Goal: Task Accomplishment & Management: Manage account settings

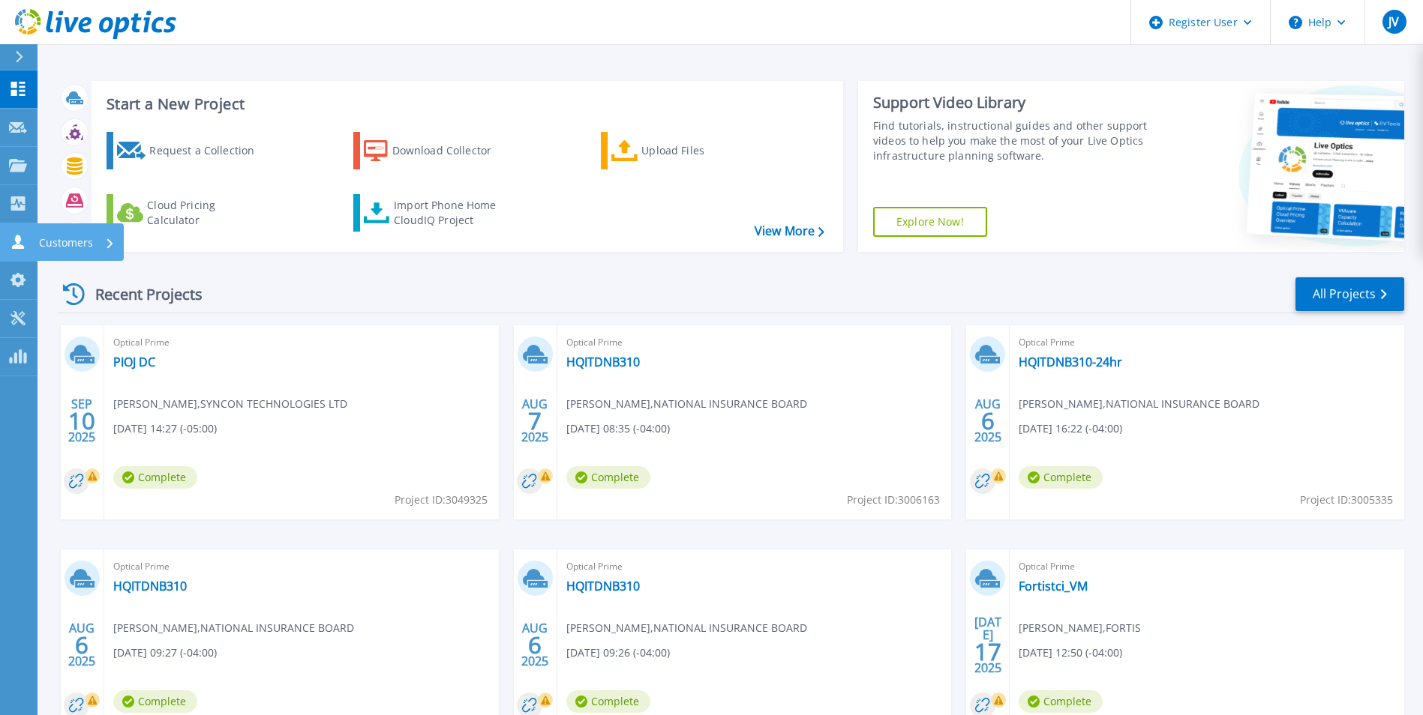
click at [22, 237] on icon at bounding box center [18, 242] width 18 height 14
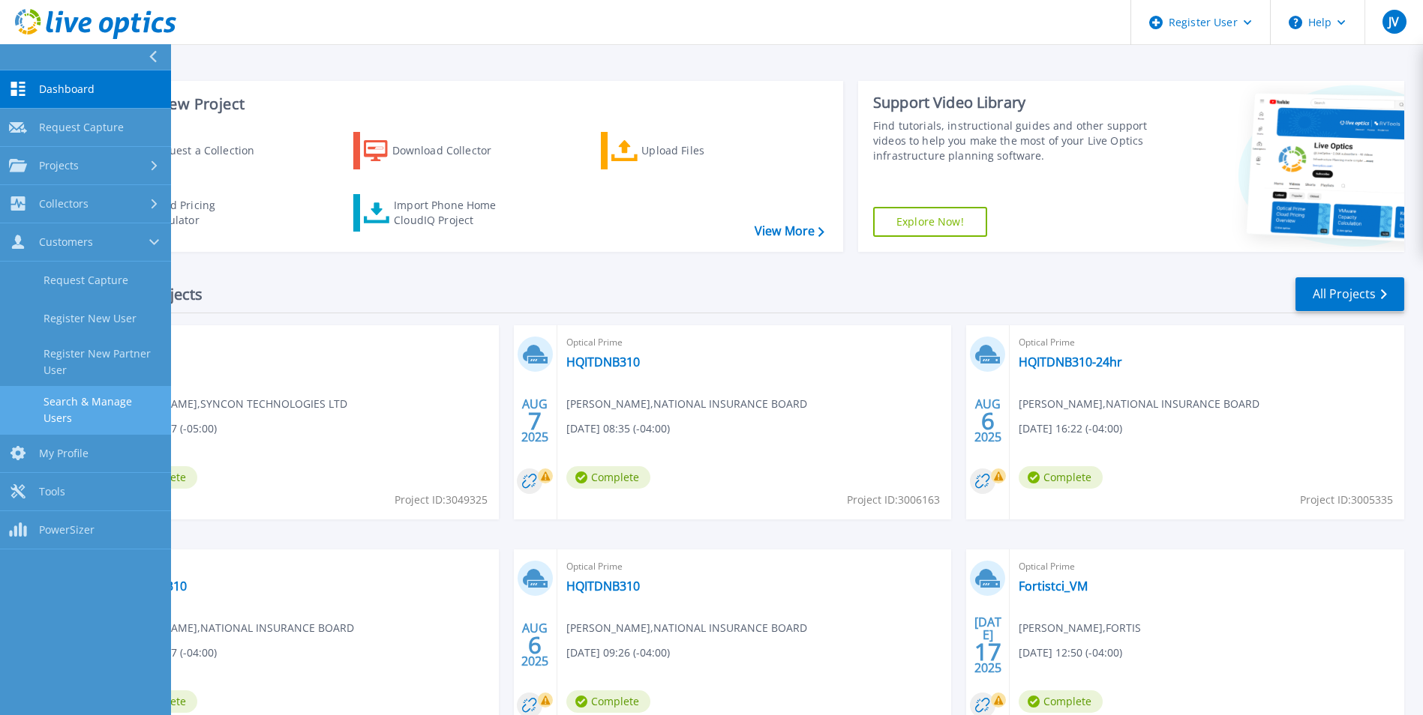
click at [100, 394] on link "Search & Manage Users" at bounding box center [85, 410] width 171 height 48
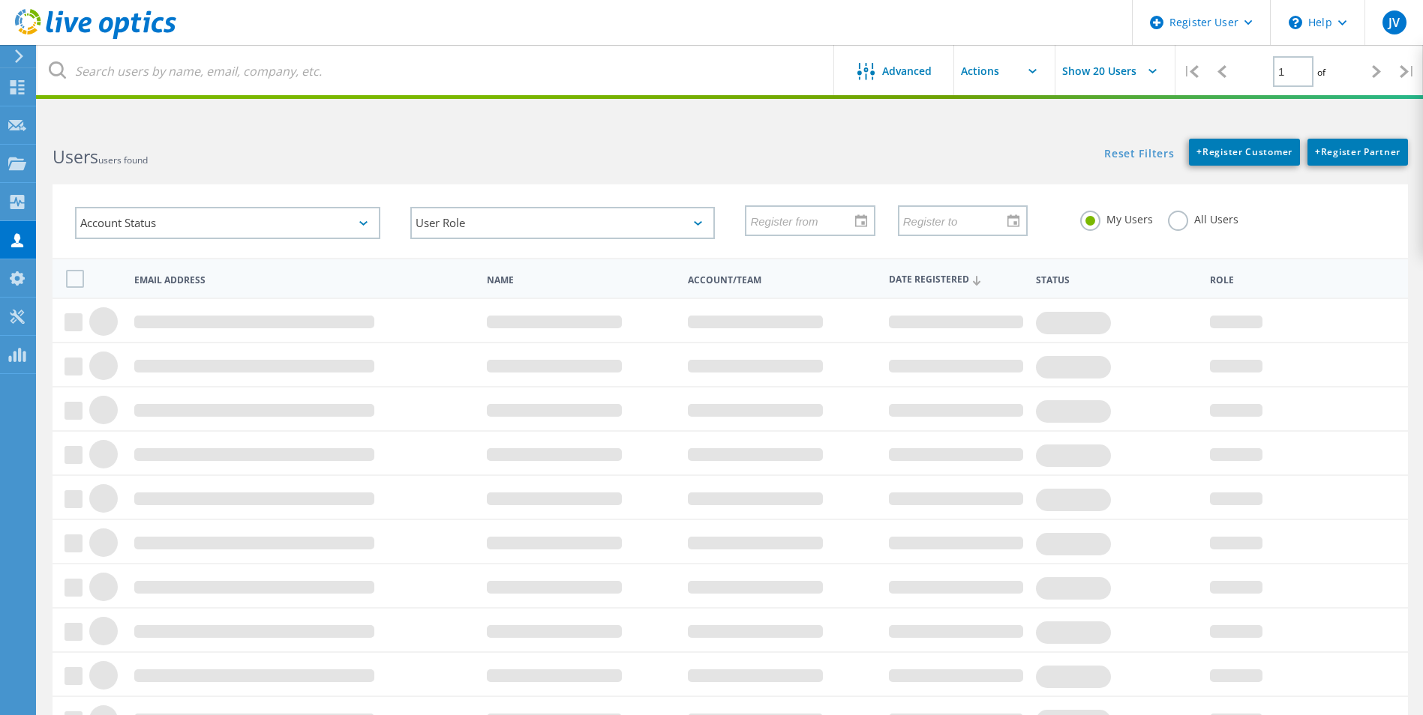
click at [1191, 222] on label "All Users" at bounding box center [1203, 218] width 70 height 14
click at [0, 0] on input "All Users" at bounding box center [0, 0] width 0 height 0
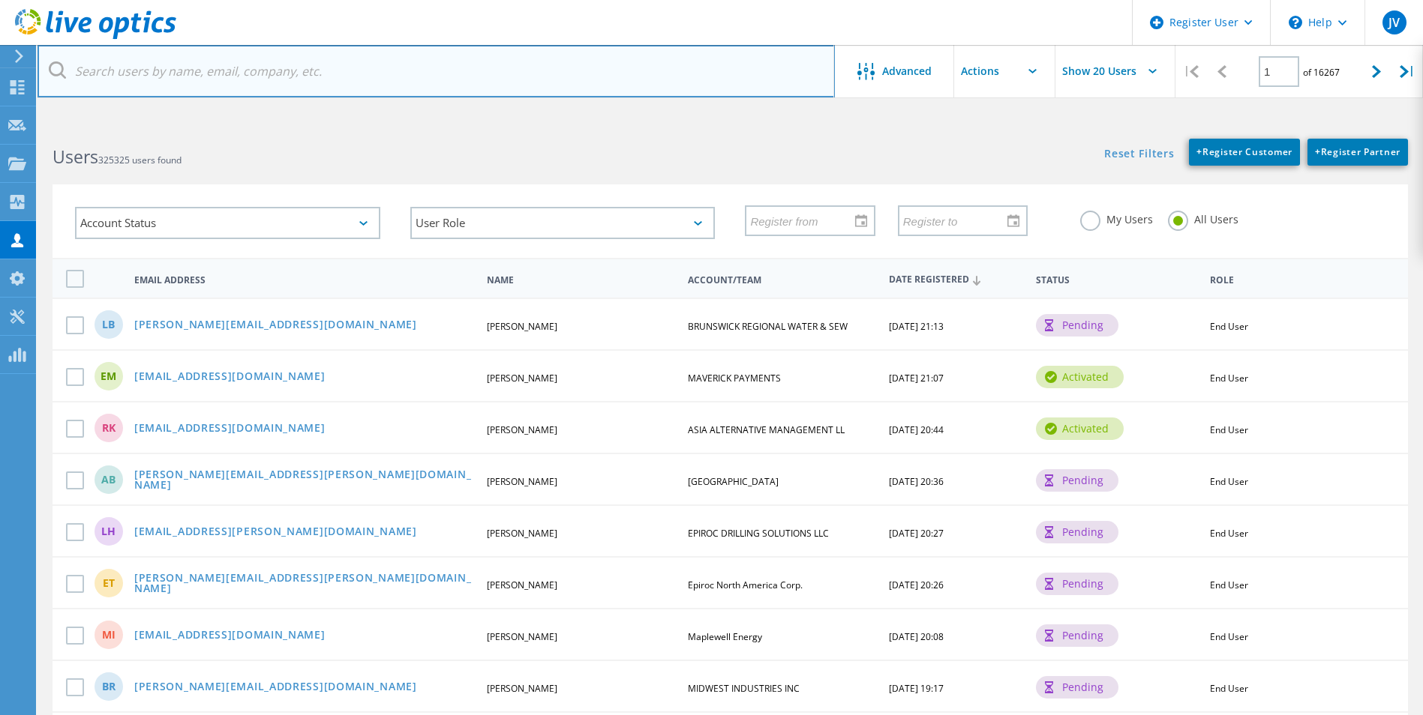
click at [189, 75] on input "text" at bounding box center [435, 71] width 797 height 52
type input "[PERSON_NAME][EMAIL_ADDRESS]"
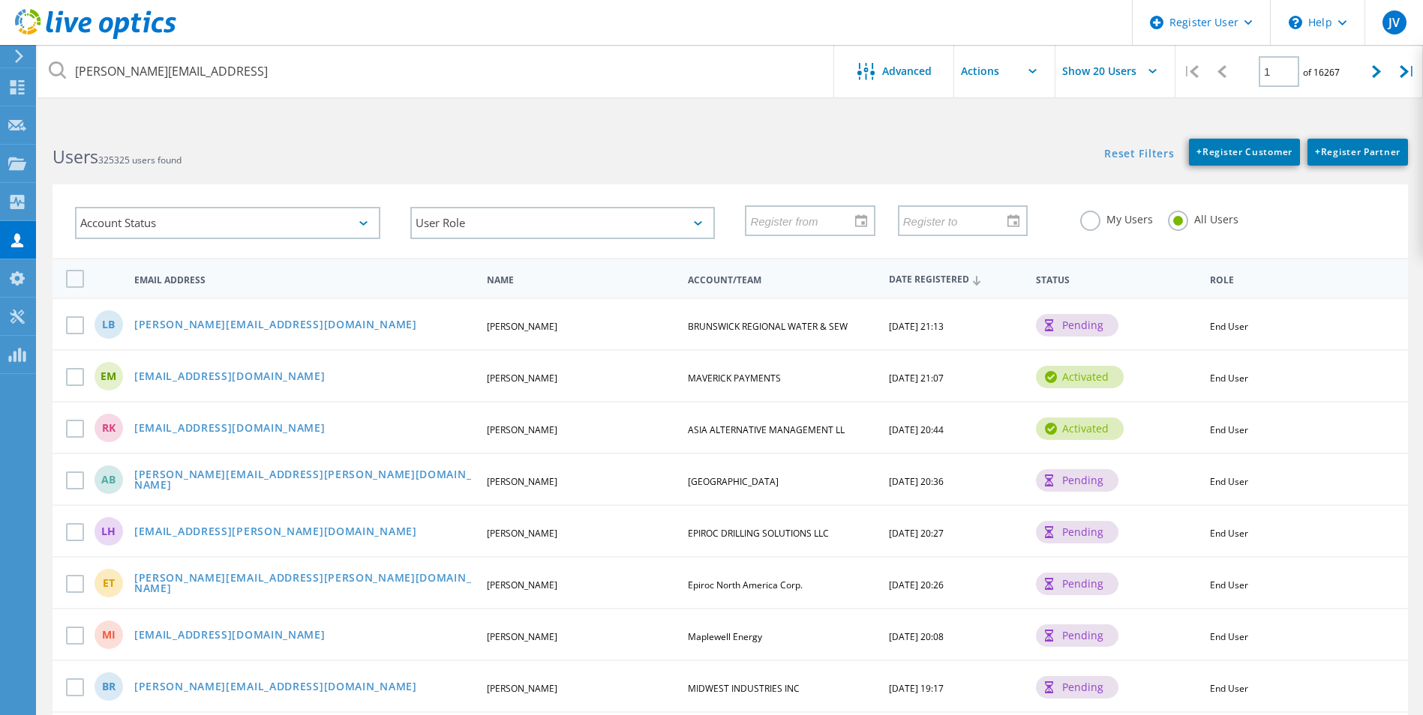
type input "[PERSON_NAME][EMAIL_ADDRESS]"
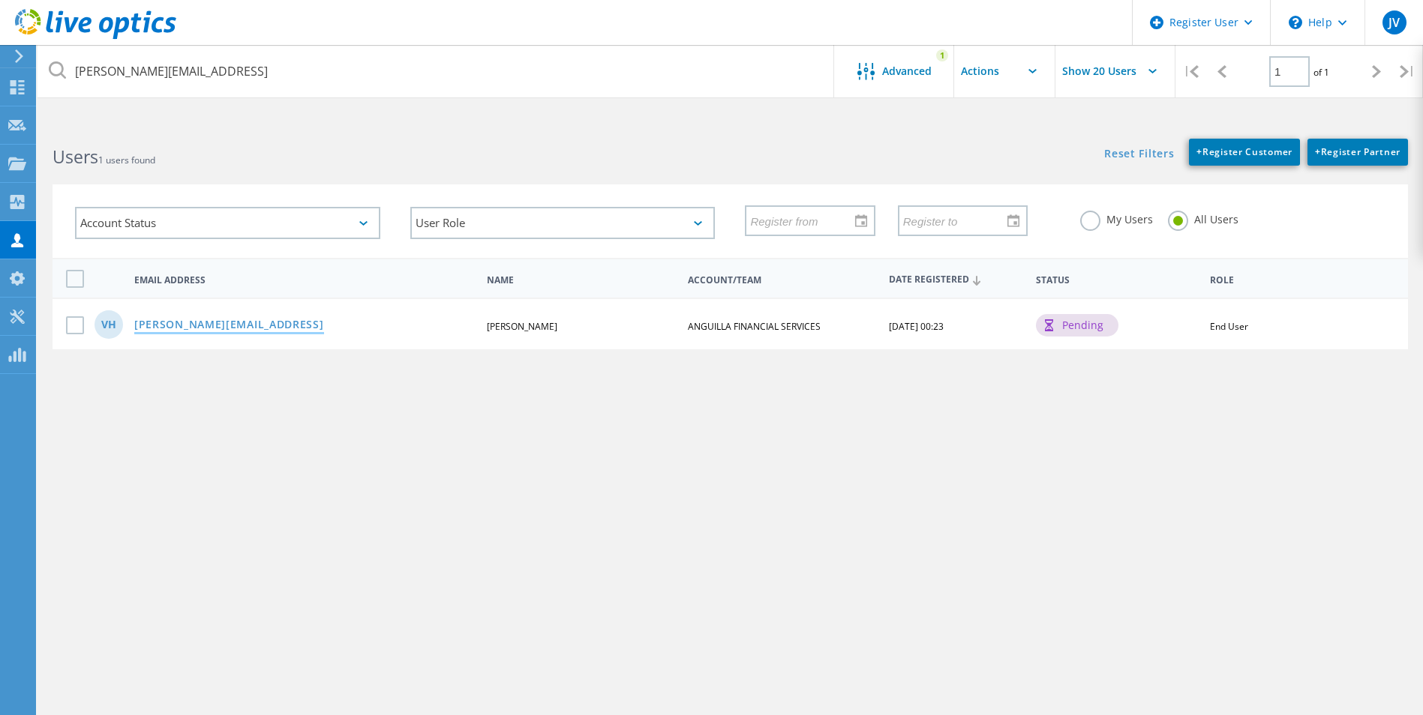
click at [243, 325] on link "[PERSON_NAME][EMAIL_ADDRESS]" at bounding box center [229, 325] width 190 height 13
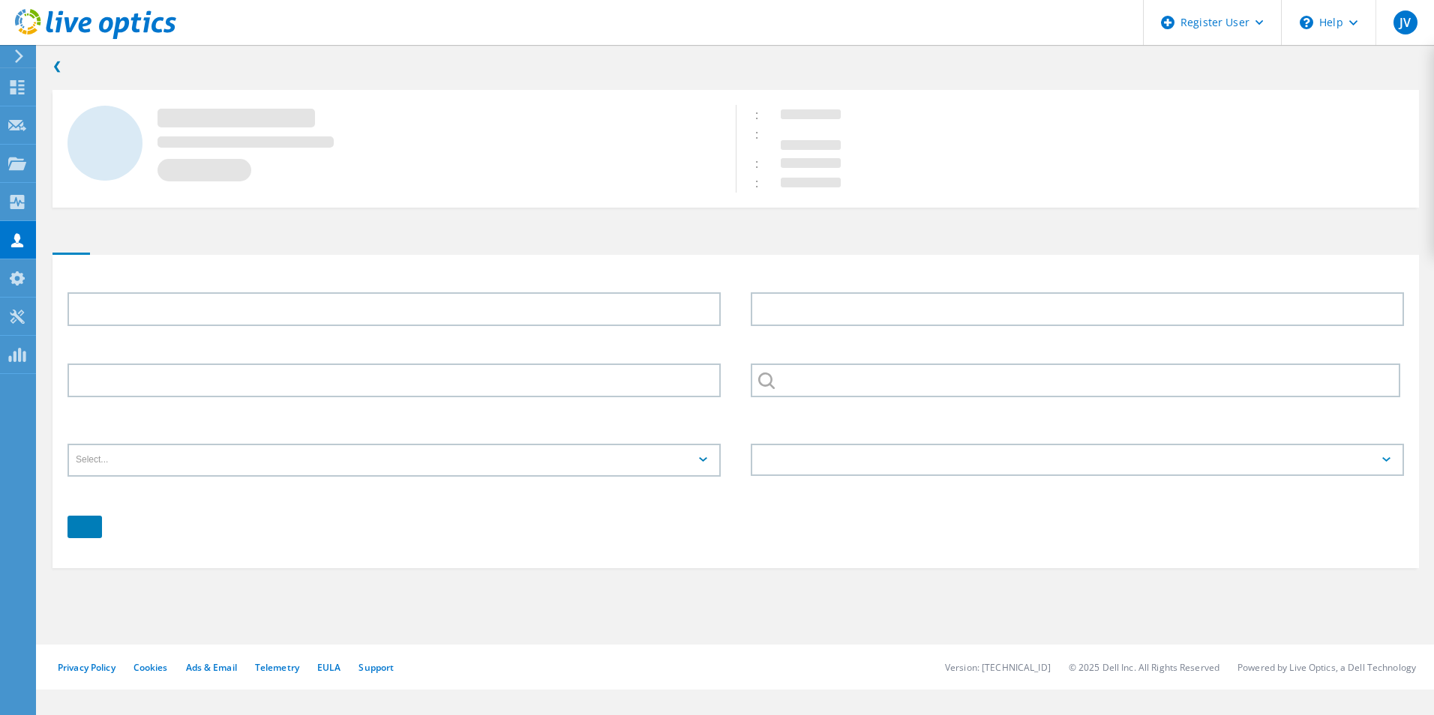
type input "[PERSON_NAME]"
type input "ANGUILLA FINANCIAL SERVICES"
type input "English"
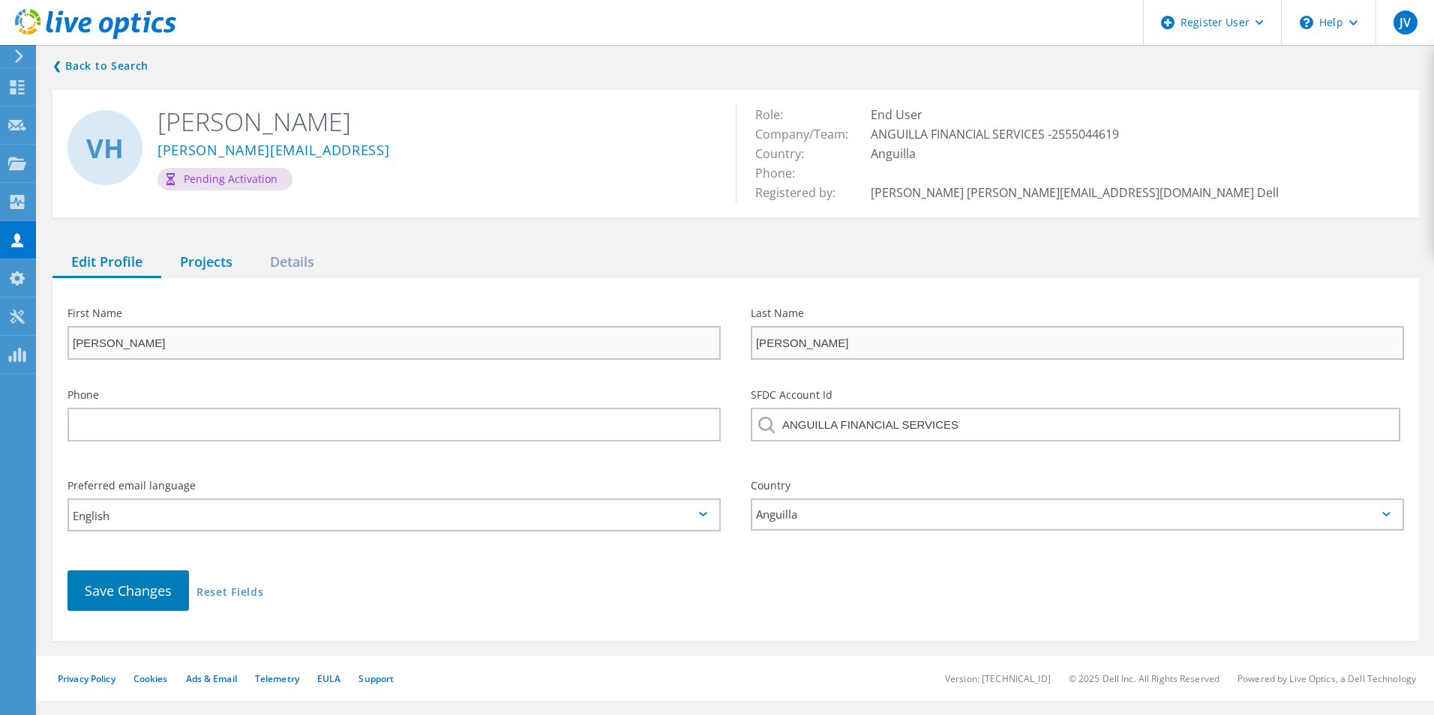
click at [187, 262] on div "Projects" at bounding box center [206, 262] width 90 height 31
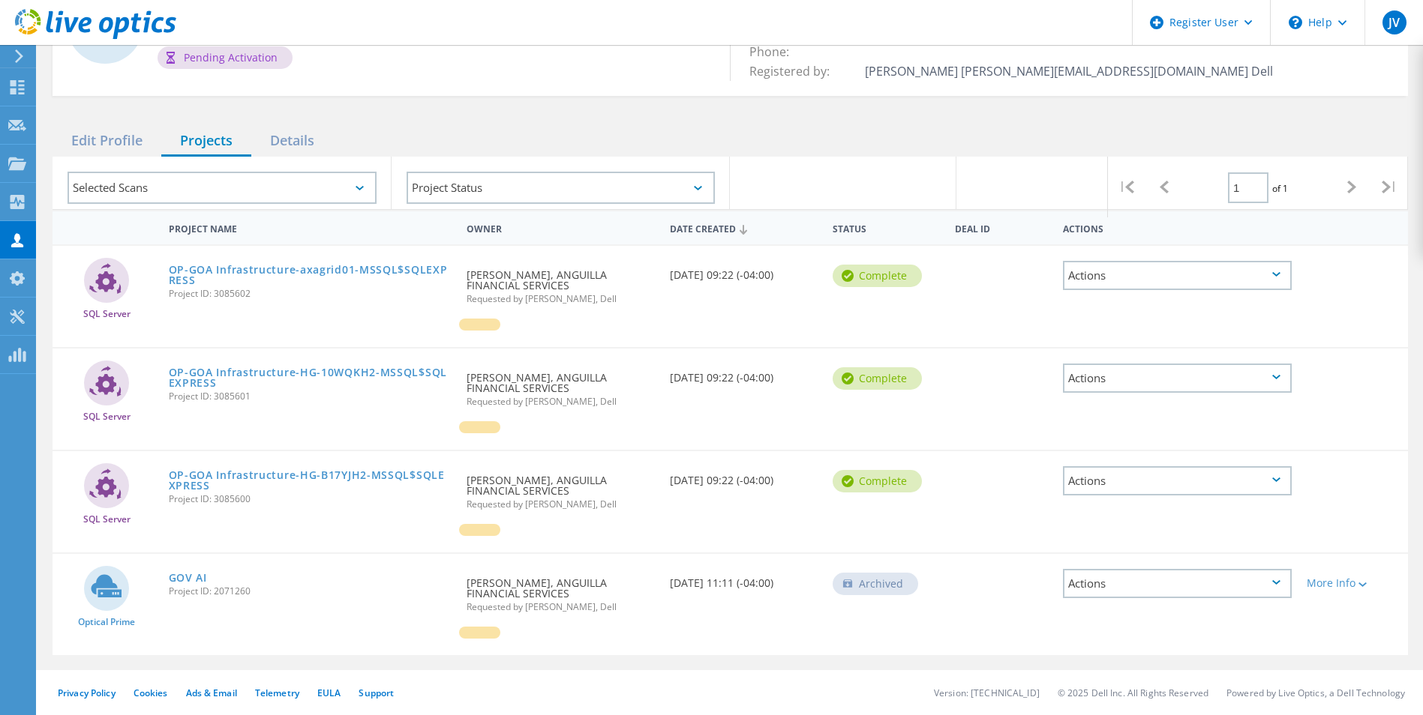
scroll to position [46, 0]
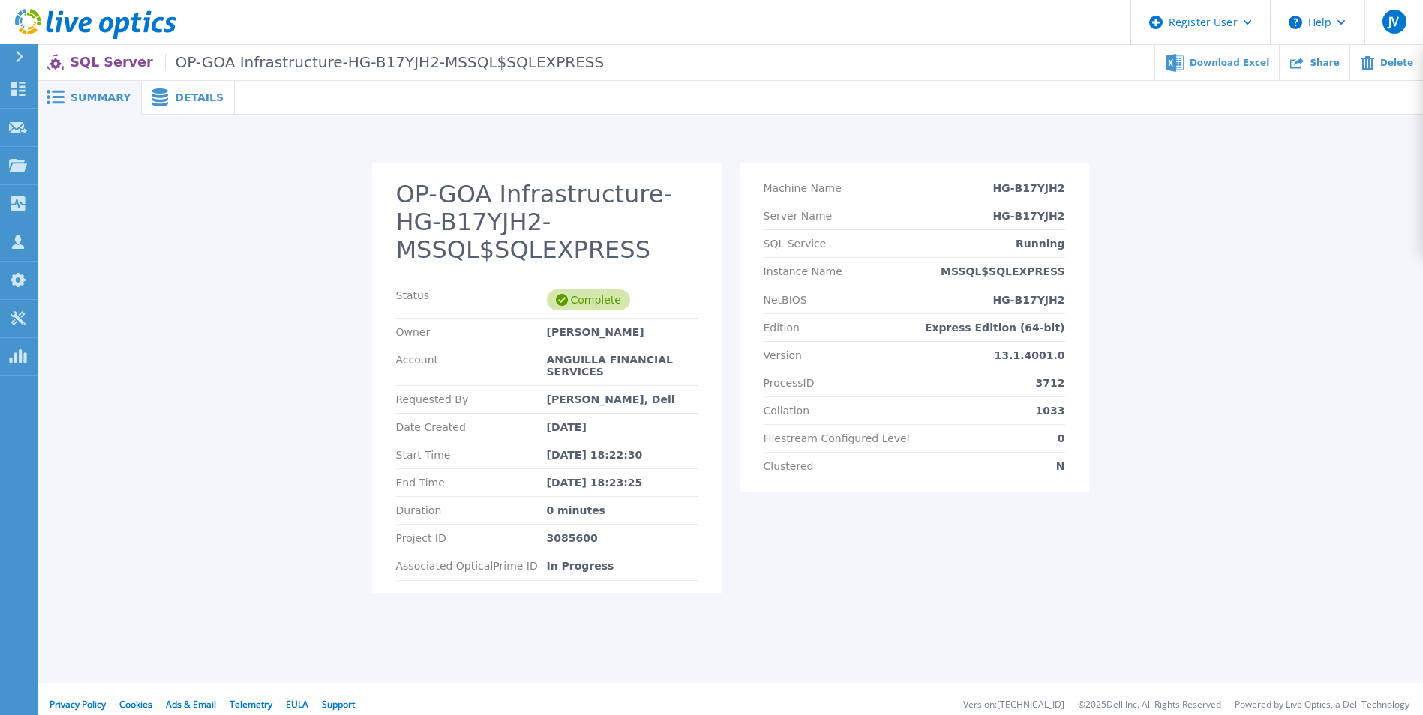
click at [193, 99] on span "Details" at bounding box center [199, 97] width 49 height 10
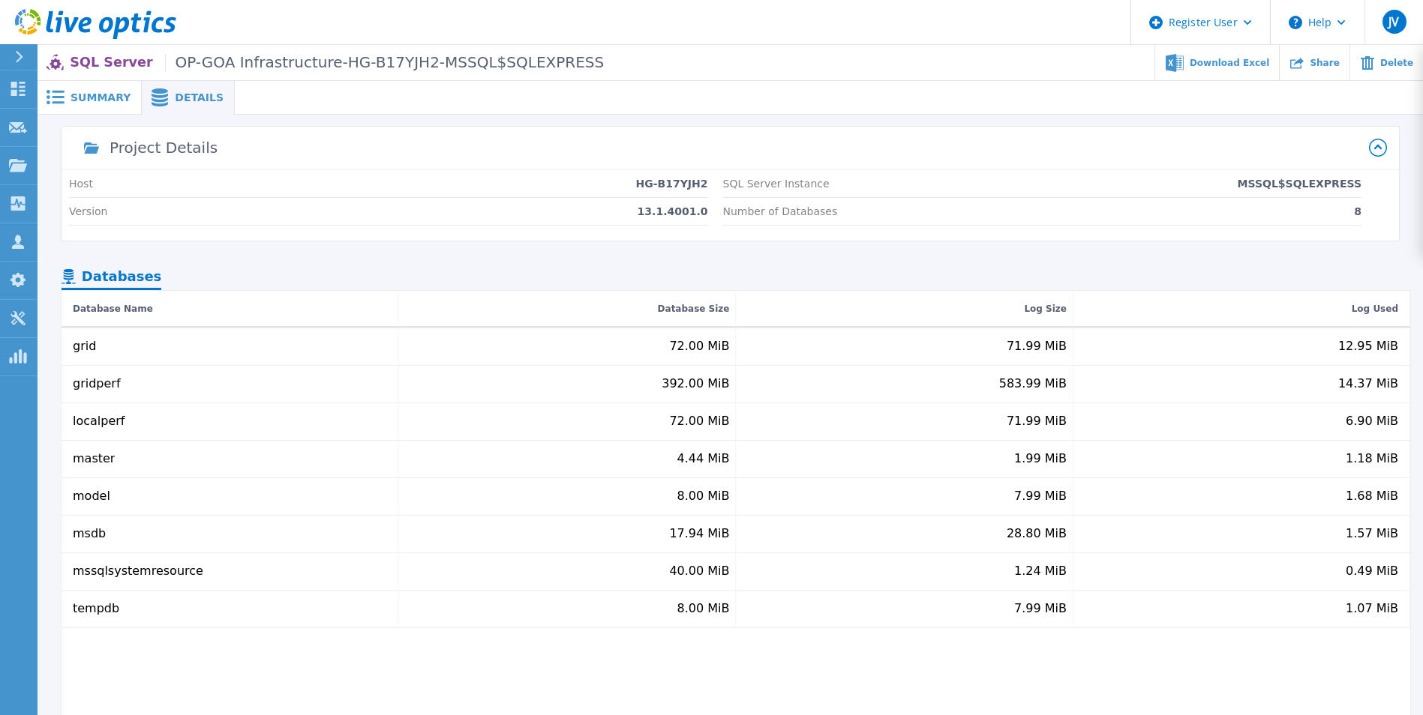
click at [86, 89] on div "Summary" at bounding box center [89, 98] width 104 height 34
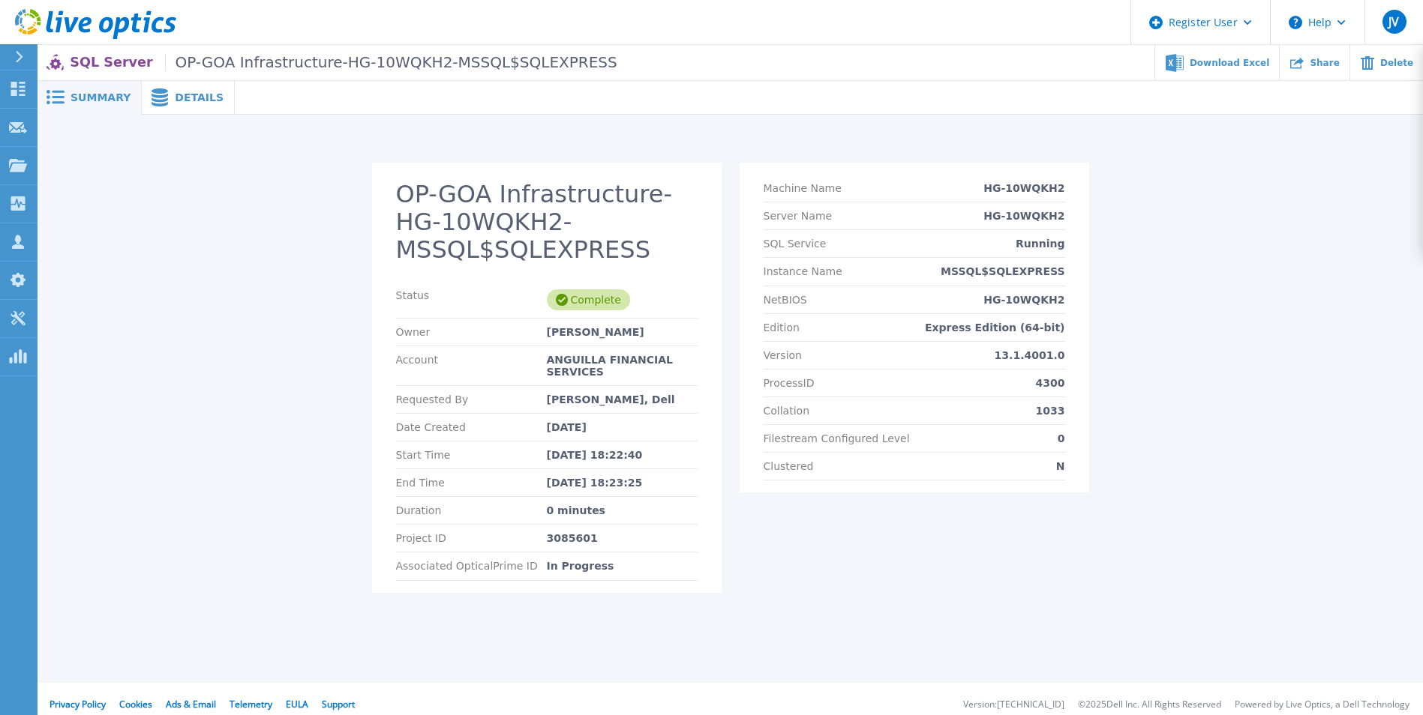
click at [175, 92] on span "Details" at bounding box center [199, 97] width 49 height 10
click at [166, 97] on div "Details" at bounding box center [188, 98] width 93 height 34
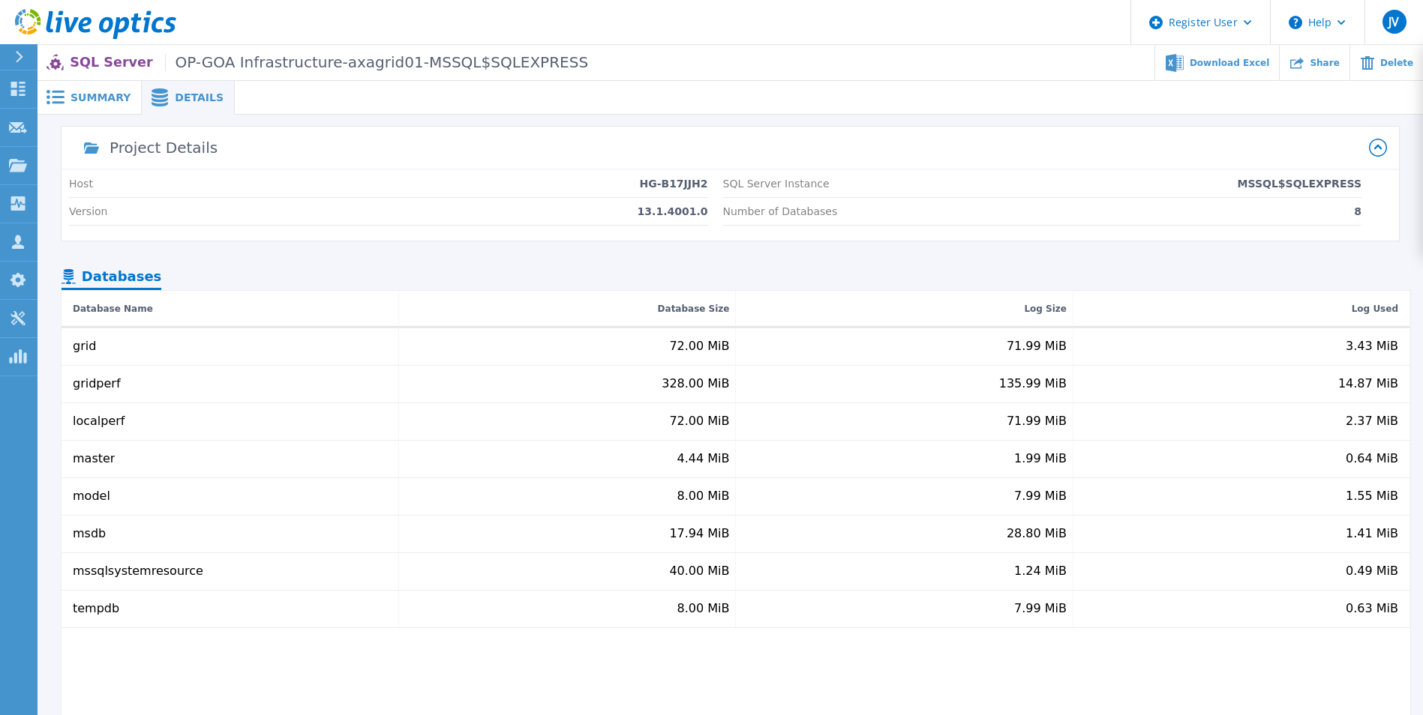
click at [84, 94] on span "Summary" at bounding box center [100, 97] width 60 height 10
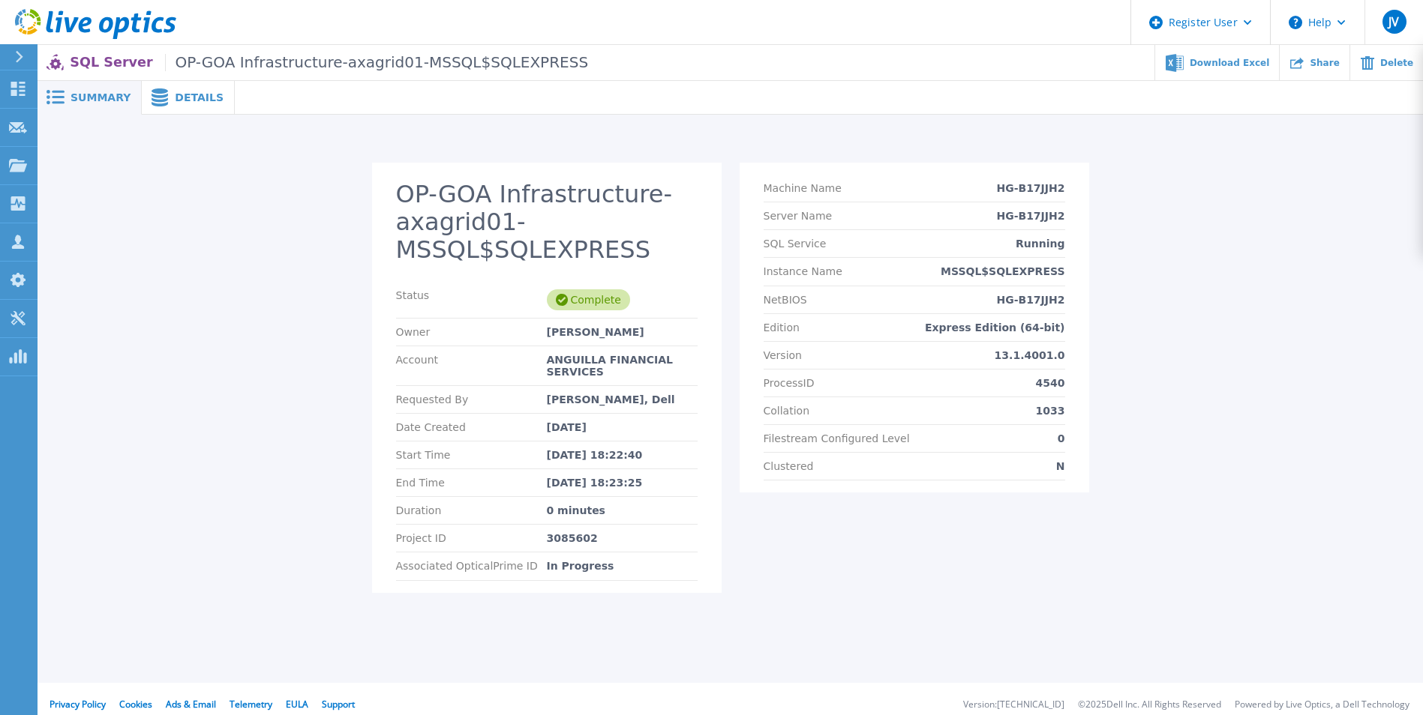
click at [112, 61] on p "SQL Server OP-GOA Infrastructure-axagrid01-MSSQL$SQLEXPRESS" at bounding box center [329, 62] width 518 height 17
click at [100, 92] on span "Summary" at bounding box center [100, 97] width 60 height 10
